Goal: Information Seeking & Learning: Learn about a topic

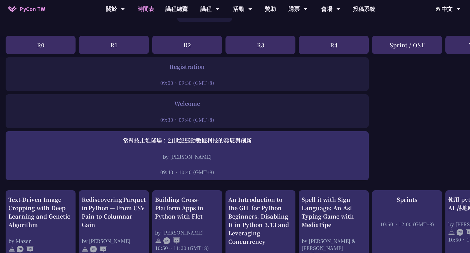
scroll to position [57, 0]
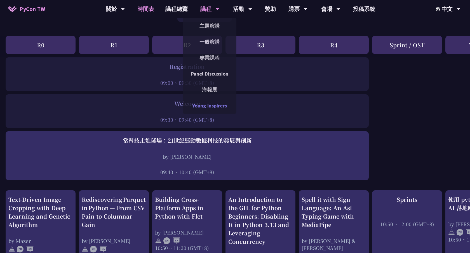
click at [212, 102] on link "Young Inspirers" at bounding box center [210, 105] width 54 height 13
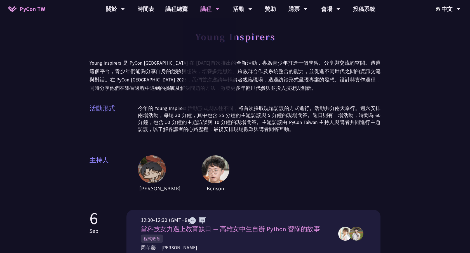
click at [254, 39] on h1 "Young Inspirers" at bounding box center [235, 36] width 80 height 17
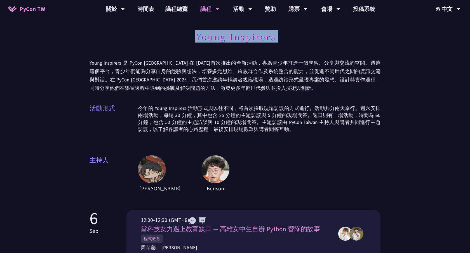
copy div "Young Inspirers"
click at [301, 112] on p "今年的 Young Inspirers 活動形式與以往不同，將首次採取現場訪談的方式進行。活動共分兩天舉行。週六安排兩場活動，每場 30 分鐘，其中包含 25…" at bounding box center [259, 119] width 243 height 28
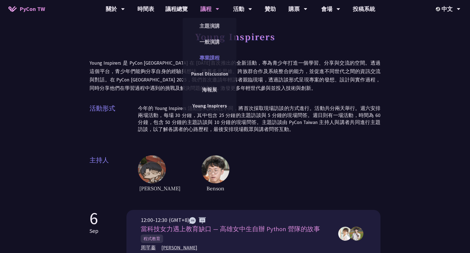
click at [216, 56] on link "專業課程" at bounding box center [210, 57] width 54 height 13
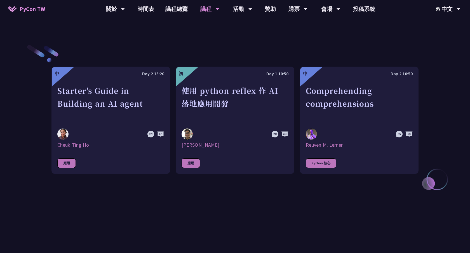
scroll to position [179, 0]
